Goal: Task Accomplishment & Management: Manage account settings

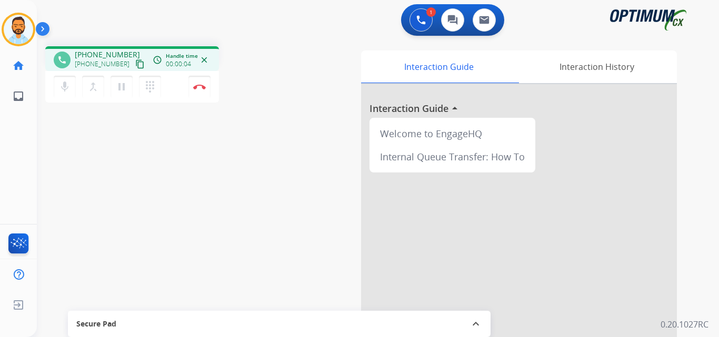
click at [135, 64] on mat-icon "content_copy" at bounding box center [139, 63] width 9 height 9
click at [193, 82] on button "Disconnect" at bounding box center [199, 87] width 22 height 22
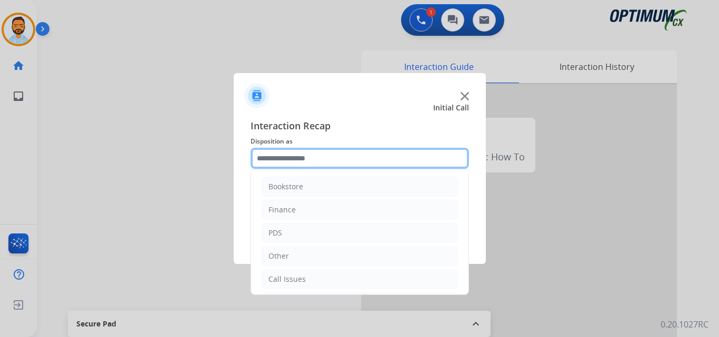
click at [293, 150] on input "text" at bounding box center [360, 158] width 218 height 21
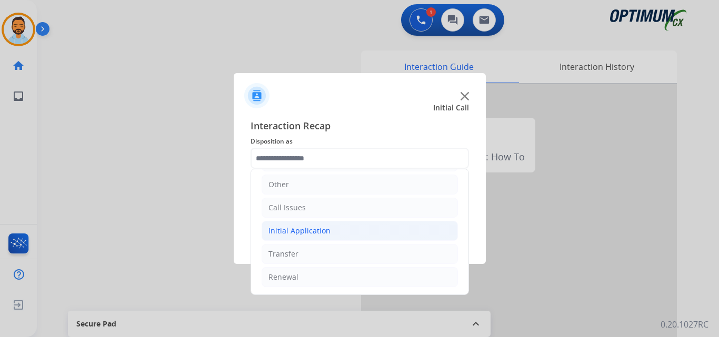
click at [333, 229] on li "Initial Application" at bounding box center [360, 231] width 196 height 20
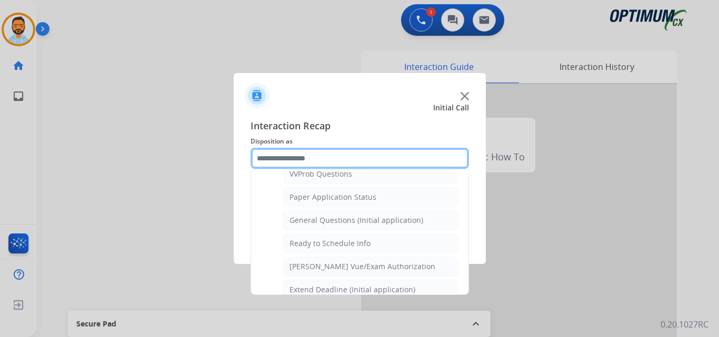
scroll to position [570, 0]
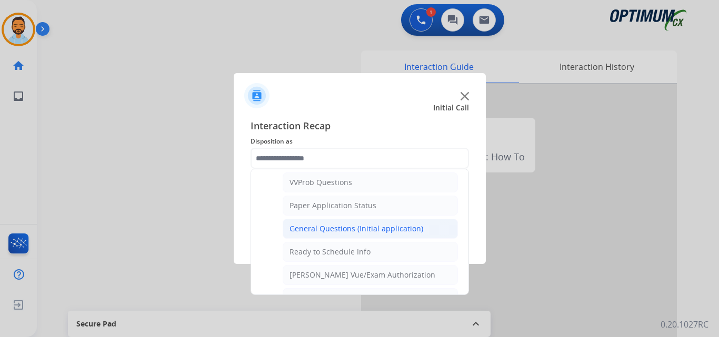
click at [363, 233] on div "General Questions (Initial application)" at bounding box center [356, 229] width 134 height 11
type input "**********"
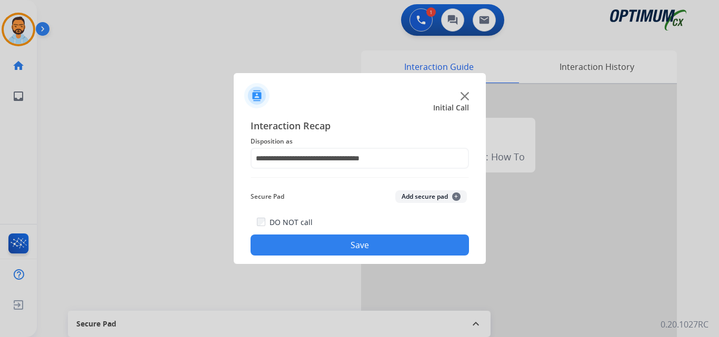
click at [333, 247] on button "Save" at bounding box center [360, 245] width 218 height 21
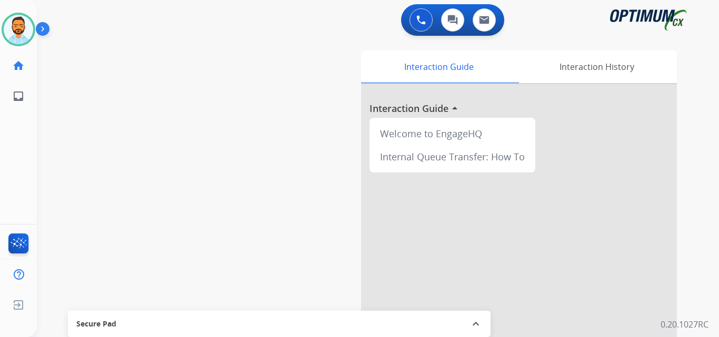
click at [47, 27] on img at bounding box center [45, 31] width 18 height 20
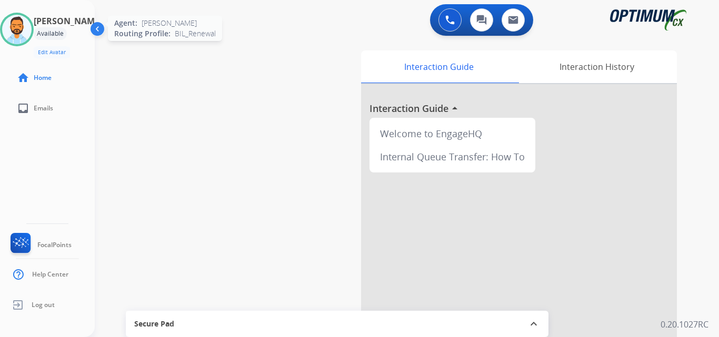
click at [32, 32] on img at bounding box center [16, 29] width 29 height 29
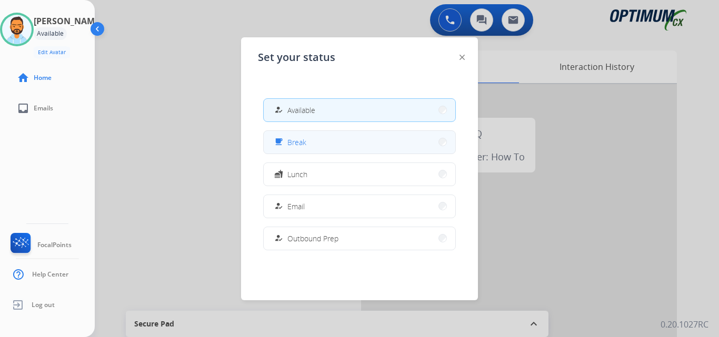
click at [315, 138] on button "free_breakfast Break" at bounding box center [360, 142] width 192 height 23
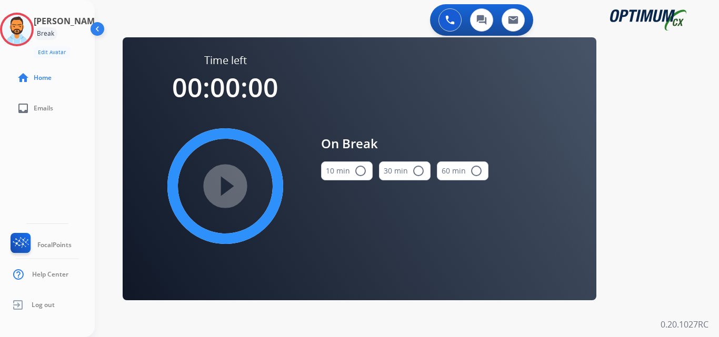
click at [349, 183] on div "10 min radio_button_unchecked" at bounding box center [347, 171] width 52 height 36
click at [349, 176] on button "10 min radio_button_unchecked" at bounding box center [347, 171] width 52 height 19
click at [227, 181] on mat-icon "play_circle_filled" at bounding box center [225, 186] width 13 height 13
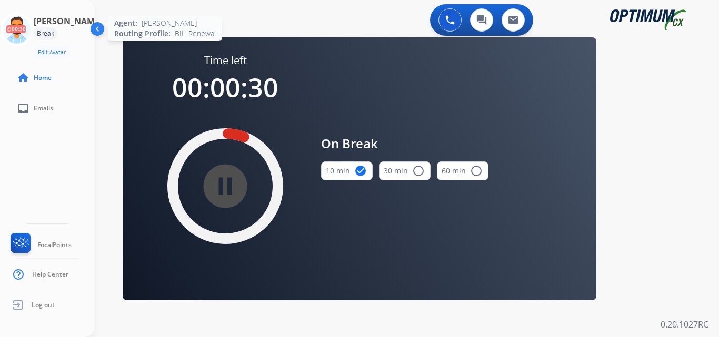
click at [18, 33] on icon at bounding box center [17, 30] width 34 height 34
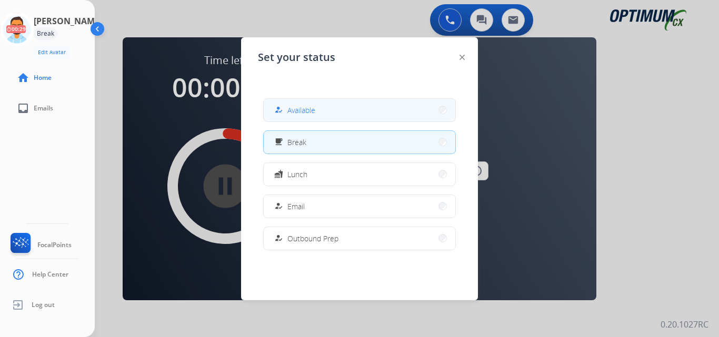
click at [303, 108] on span "Available" at bounding box center [301, 110] width 28 height 11
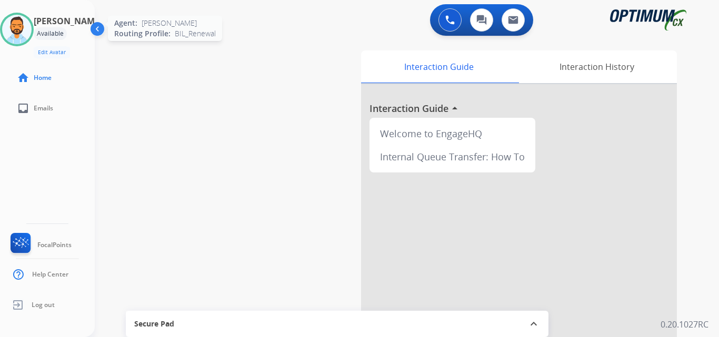
click at [19, 31] on img at bounding box center [16, 29] width 29 height 29
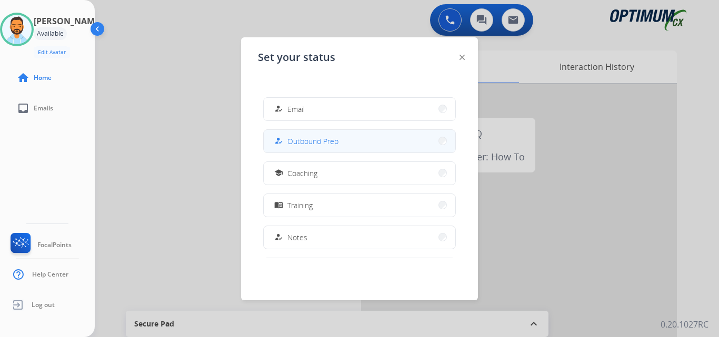
scroll to position [104, 0]
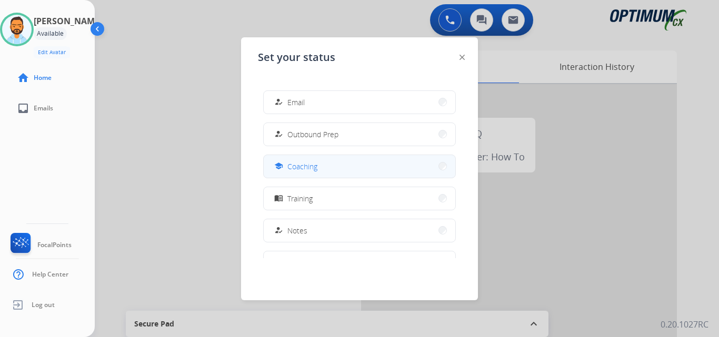
click at [342, 164] on button "school Coaching" at bounding box center [360, 166] width 192 height 23
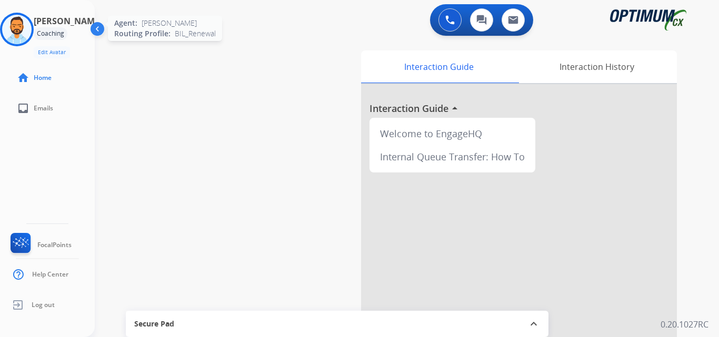
click at [19, 24] on img at bounding box center [16, 29] width 29 height 29
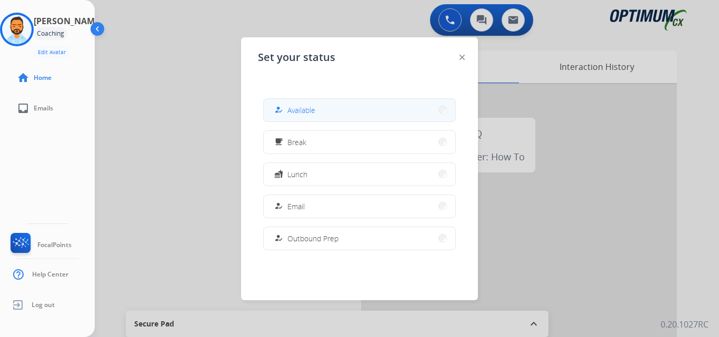
click at [319, 112] on button "how_to_reg Available" at bounding box center [360, 110] width 192 height 23
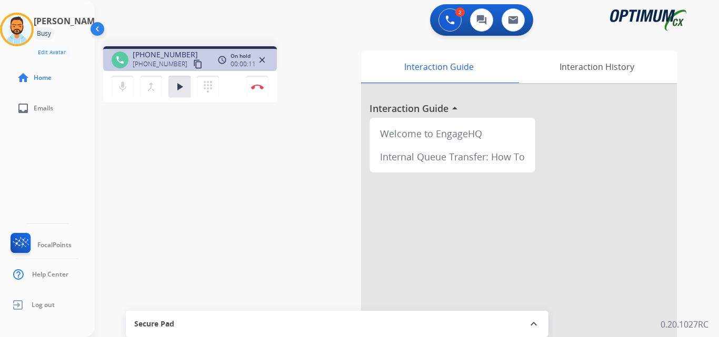
click at [307, 25] on div "2 Voice Interactions 0 Chat Interactions 0 Email Interactions" at bounding box center [400, 21] width 586 height 34
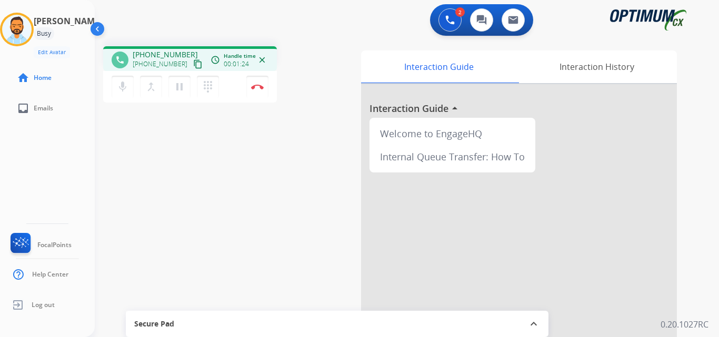
click at [237, 188] on div "phone [PHONE_NUMBER] [PHONE_NUMBER] content_copy access_time Call metrics Queue…" at bounding box center [394, 257] width 599 height 439
click at [267, 94] on button "Disconnect" at bounding box center [257, 87] width 22 height 22
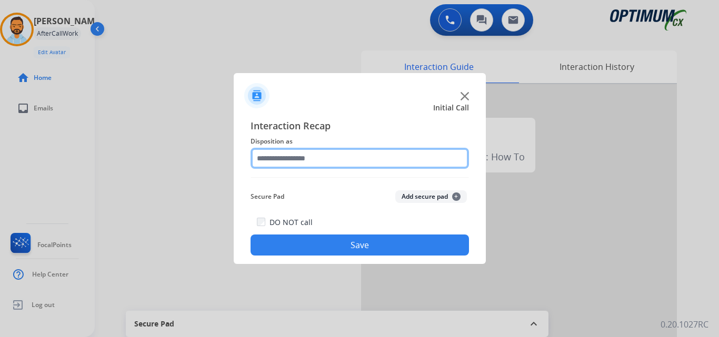
click at [365, 158] on input "text" at bounding box center [360, 158] width 218 height 21
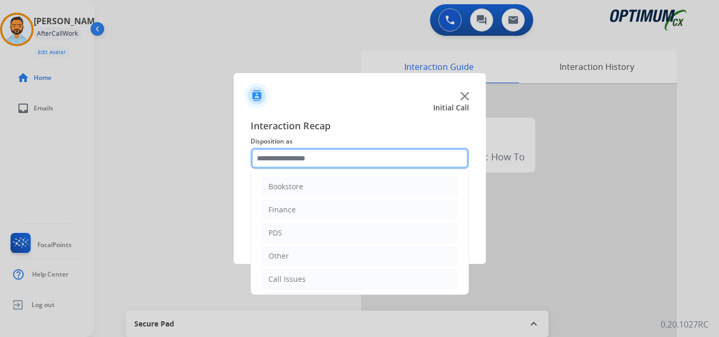
scroll to position [72, 0]
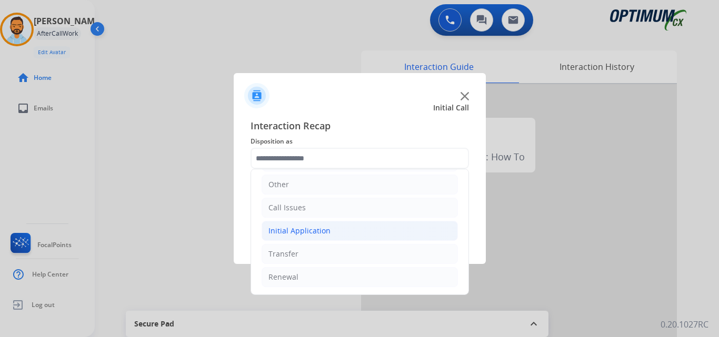
click at [316, 232] on div "Initial Application" at bounding box center [299, 231] width 62 height 11
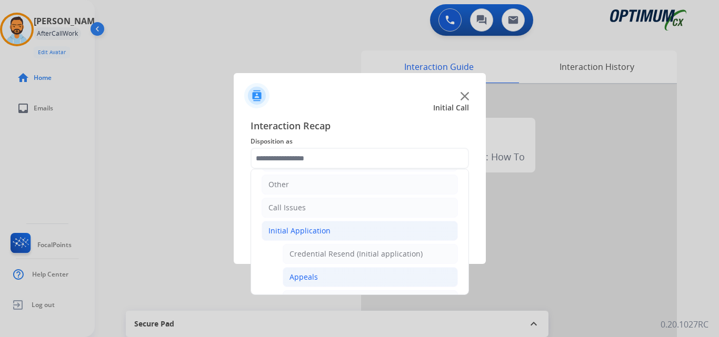
click at [316, 279] on div "Appeals" at bounding box center [303, 277] width 28 height 11
type input "*******"
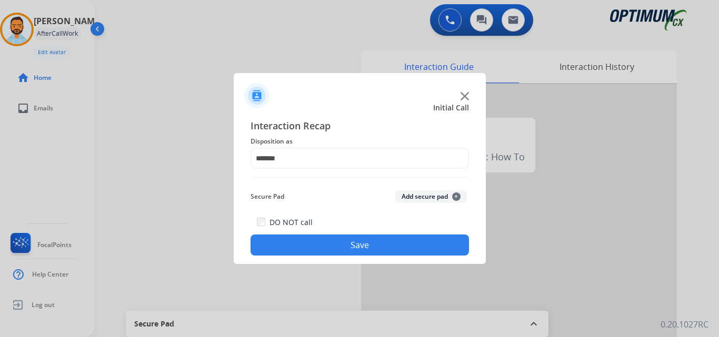
click at [386, 236] on button "Save" at bounding box center [360, 245] width 218 height 21
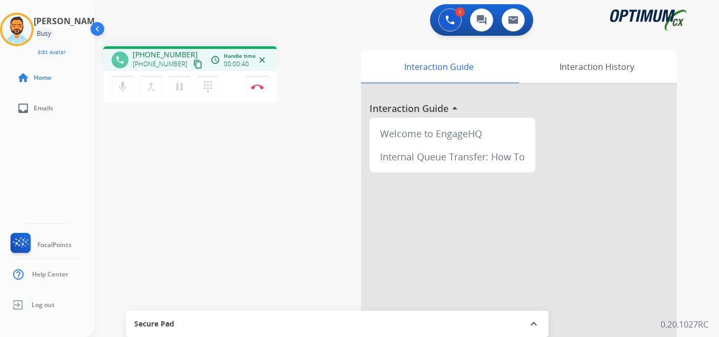
click at [193, 61] on mat-icon "content_copy" at bounding box center [197, 63] width 9 height 9
click at [255, 90] on button "Disconnect" at bounding box center [257, 87] width 22 height 22
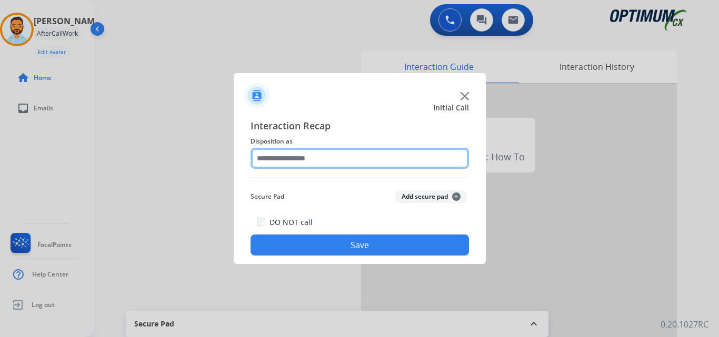
click at [372, 167] on input "text" at bounding box center [360, 158] width 218 height 21
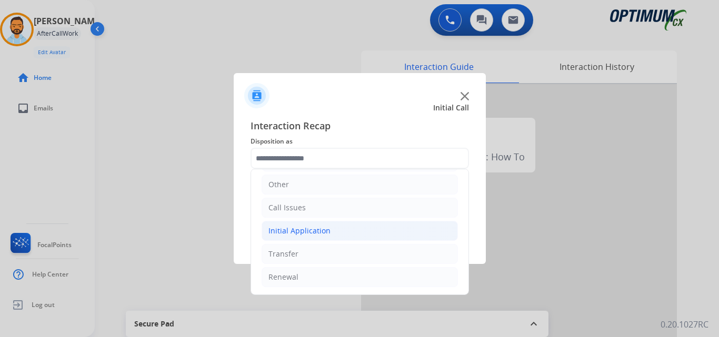
click at [338, 235] on li "Initial Application" at bounding box center [360, 231] width 196 height 20
click at [355, 261] on li "Credential Resend (Initial application)" at bounding box center [370, 254] width 175 height 20
type input "**********"
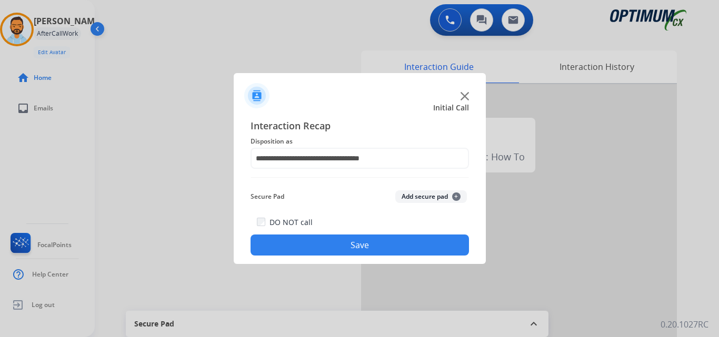
click at [364, 245] on button "Save" at bounding box center [360, 245] width 218 height 21
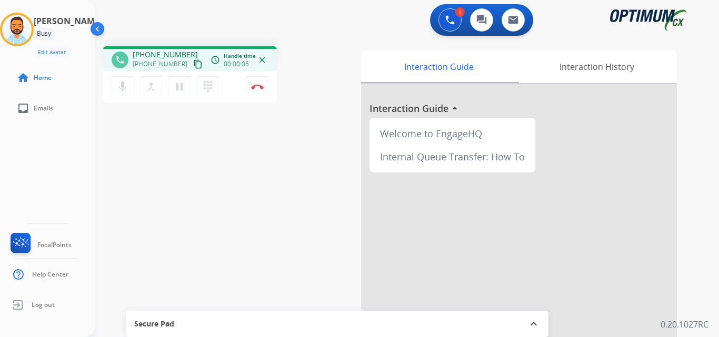
click at [193, 65] on mat-icon "content_copy" at bounding box center [197, 63] width 9 height 9
drag, startPoint x: 185, startPoint y: 65, endPoint x: 432, endPoint y: 217, distance: 289.5
click at [432, 217] on div at bounding box center [519, 280] width 316 height 393
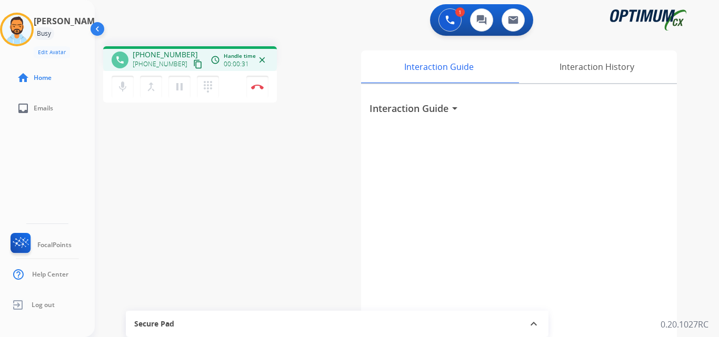
click at [193, 63] on mat-icon "content_copy" at bounding box center [197, 63] width 9 height 9
click at [258, 88] on img at bounding box center [257, 86] width 13 height 5
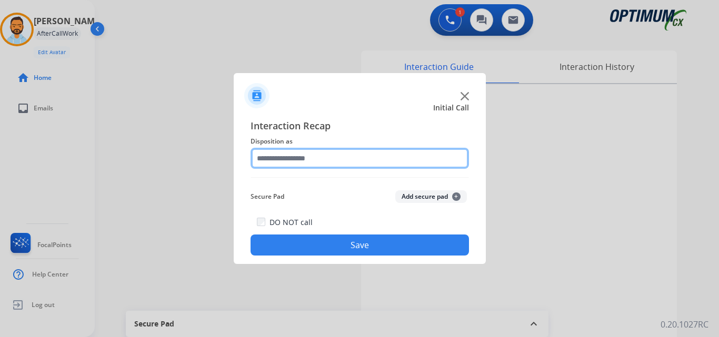
click at [348, 161] on input "text" at bounding box center [360, 158] width 218 height 21
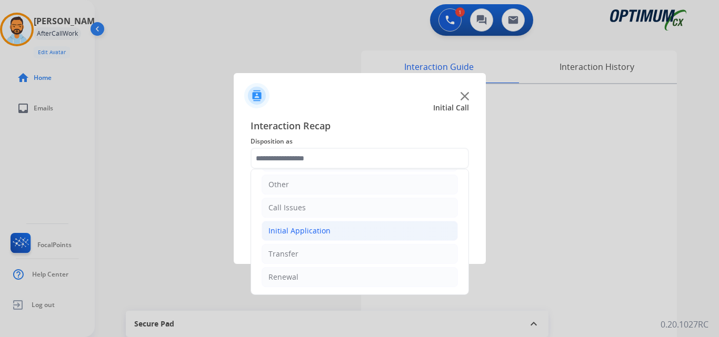
click at [338, 231] on li "Initial Application" at bounding box center [360, 231] width 196 height 20
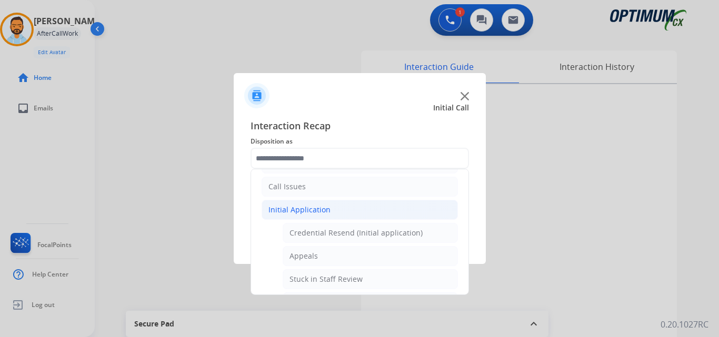
click at [309, 215] on div "Initial Application" at bounding box center [299, 210] width 62 height 11
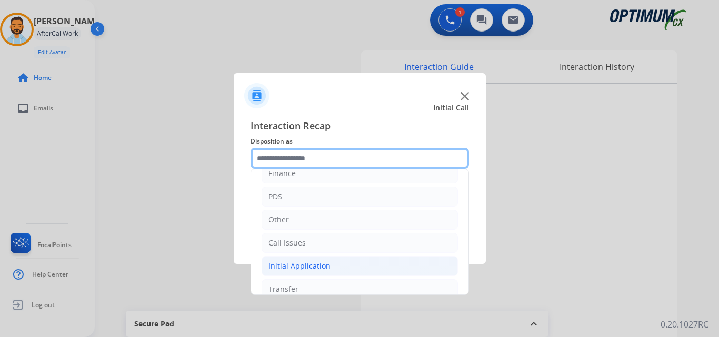
scroll to position [0, 0]
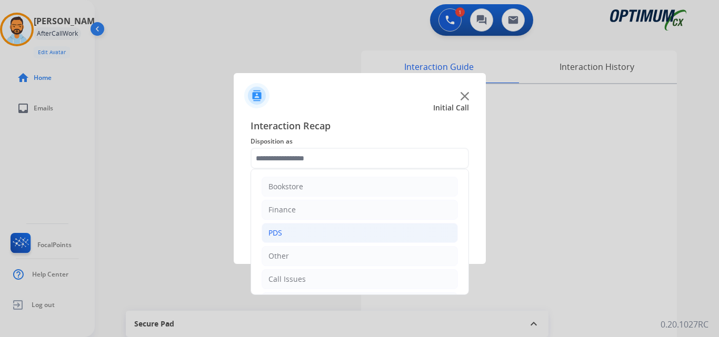
click at [302, 227] on li "PDS" at bounding box center [360, 233] width 196 height 20
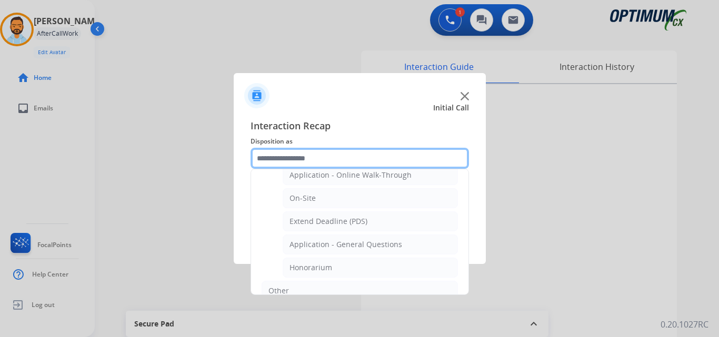
scroll to position [266, 0]
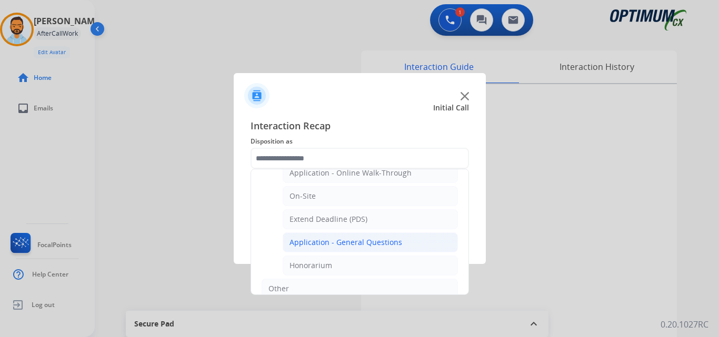
click at [376, 243] on div "Application - General Questions" at bounding box center [345, 242] width 113 height 11
type input "**********"
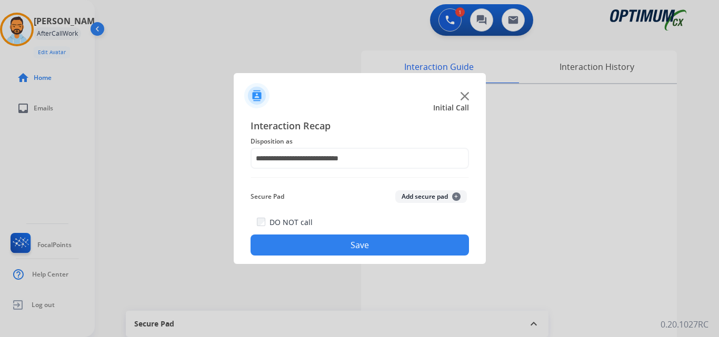
click at [357, 248] on button "Save" at bounding box center [360, 245] width 218 height 21
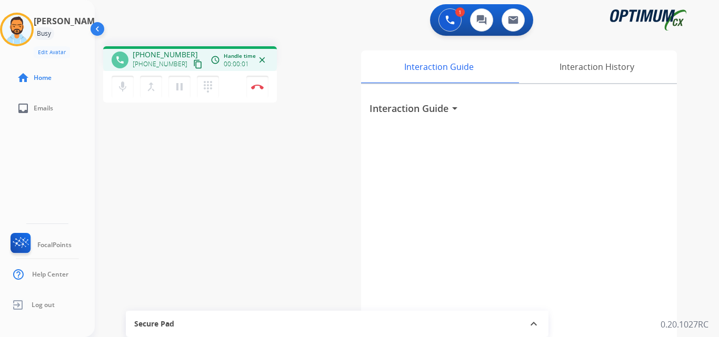
click at [193, 61] on mat-icon "content_copy" at bounding box center [197, 63] width 9 height 9
click at [263, 88] on img at bounding box center [257, 86] width 13 height 5
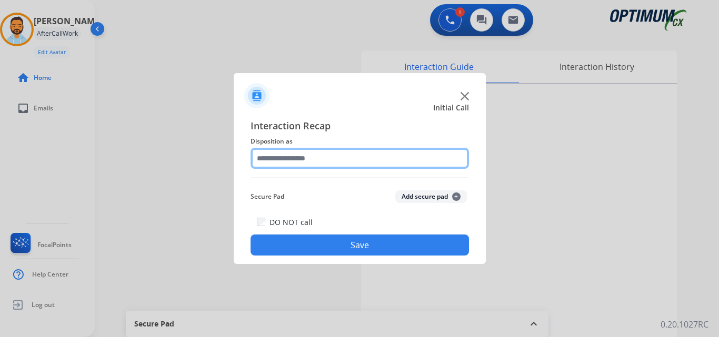
click at [386, 162] on input "text" at bounding box center [360, 158] width 218 height 21
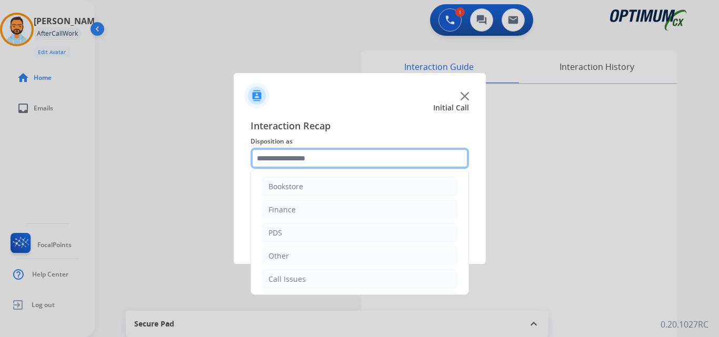
scroll to position [72, 0]
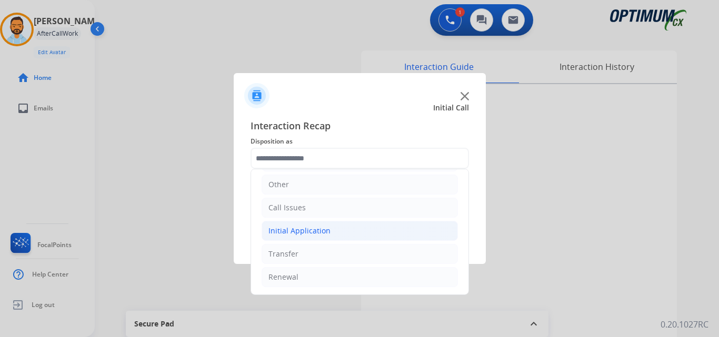
click at [339, 227] on li "Initial Application" at bounding box center [360, 231] width 196 height 20
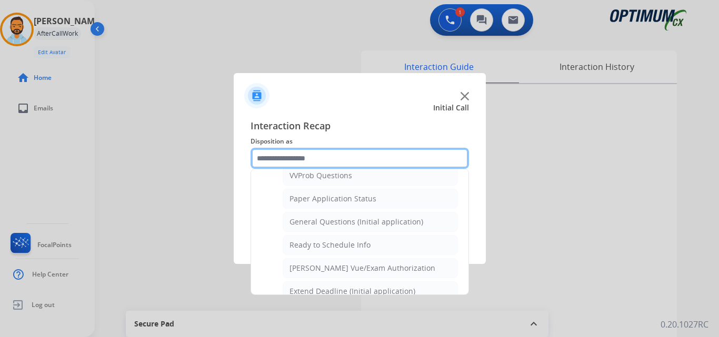
scroll to position [576, 0]
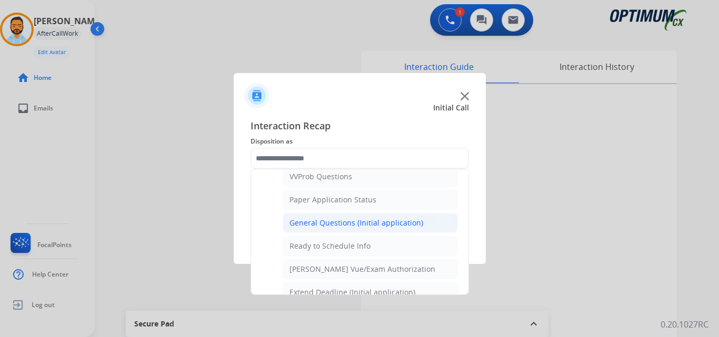
click at [364, 224] on div "General Questions (Initial application)" at bounding box center [356, 223] width 134 height 11
type input "**********"
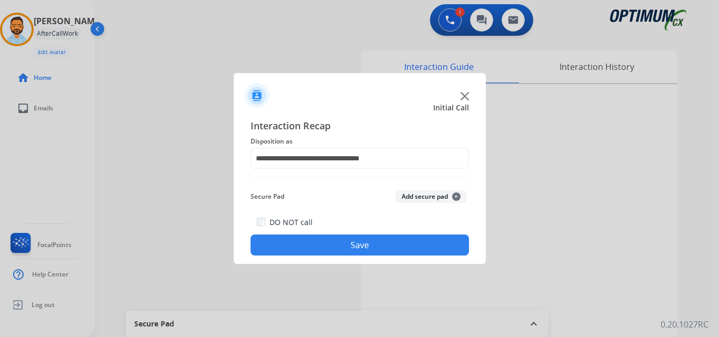
click at [352, 245] on button "Save" at bounding box center [360, 245] width 218 height 21
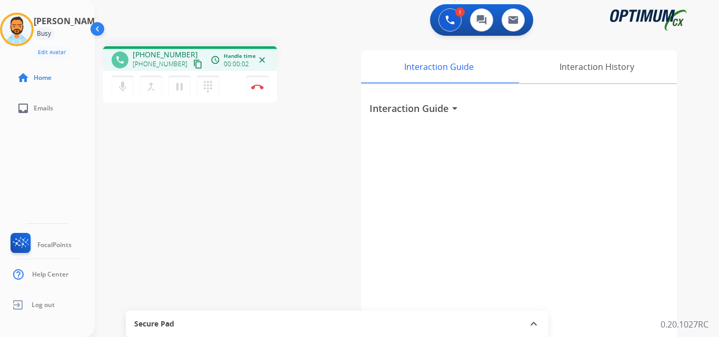
click at [193, 66] on mat-icon "content_copy" at bounding box center [197, 63] width 9 height 9
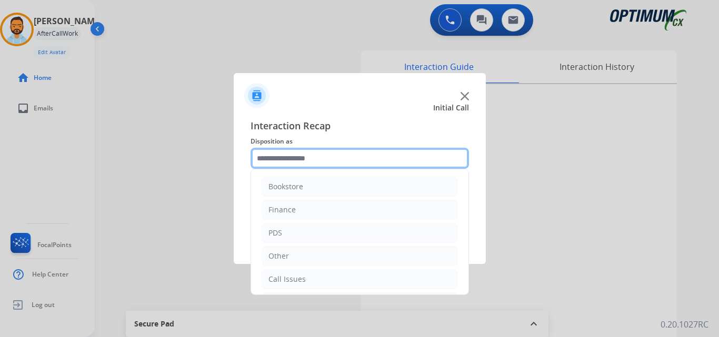
click at [306, 161] on input "text" at bounding box center [360, 158] width 218 height 21
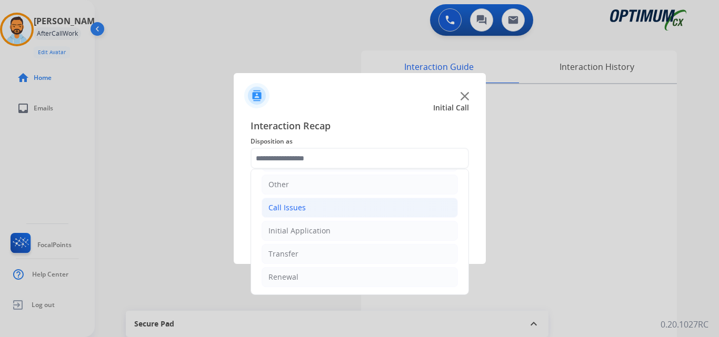
click at [331, 213] on li "Call Issues" at bounding box center [360, 208] width 196 height 20
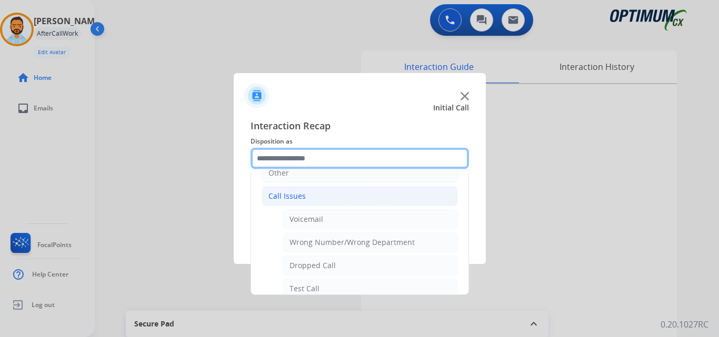
scroll to position [87, 0]
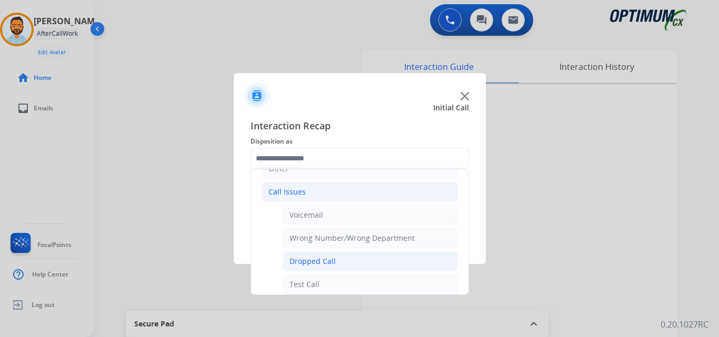
click at [345, 260] on li "Dropped Call" at bounding box center [370, 262] width 175 height 20
type input "**********"
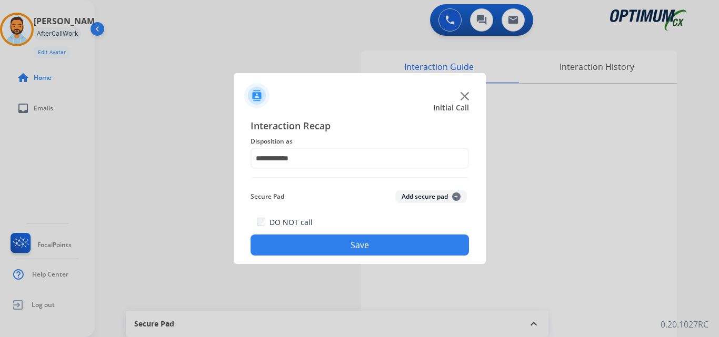
click at [352, 246] on button "Save" at bounding box center [360, 245] width 218 height 21
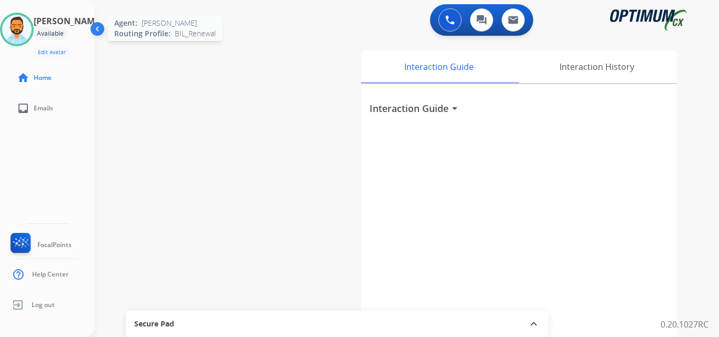
click at [22, 21] on img at bounding box center [16, 29] width 29 height 29
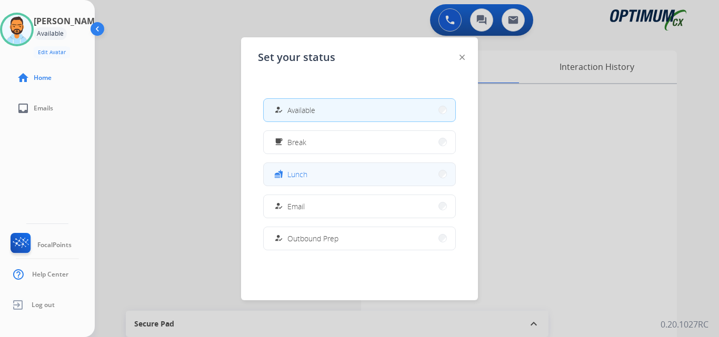
click at [308, 169] on button "fastfood Lunch" at bounding box center [360, 174] width 192 height 23
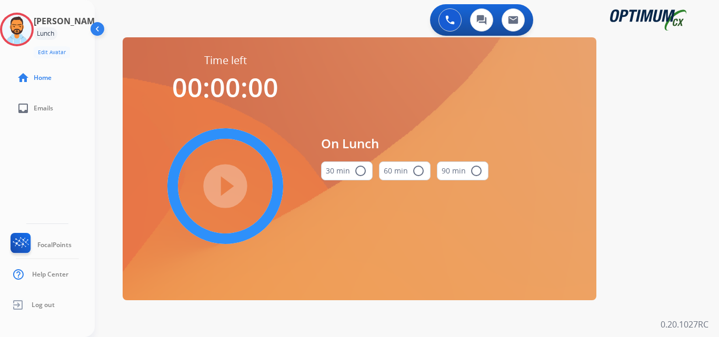
click at [359, 175] on mat-icon "radio_button_unchecked" at bounding box center [360, 171] width 13 height 13
click at [231, 192] on mat-icon "play_circle_filled" at bounding box center [225, 186] width 13 height 13
